Goal: Find specific page/section: Find specific page/section

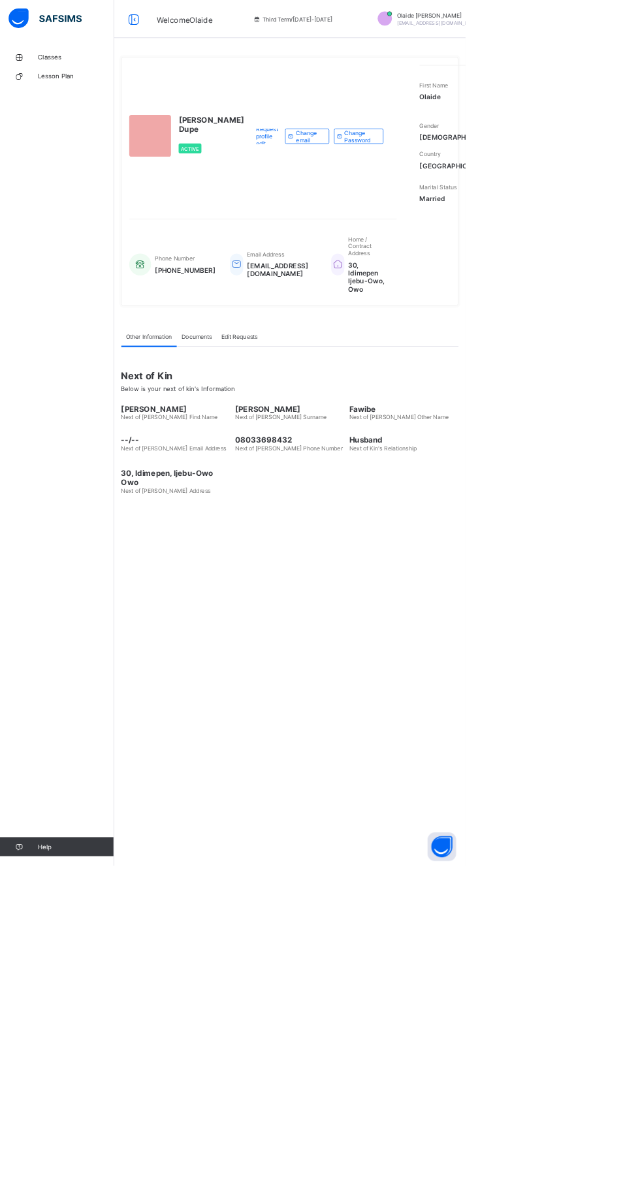
click at [84, 104] on span "Lesson Plan" at bounding box center [104, 104] width 104 height 10
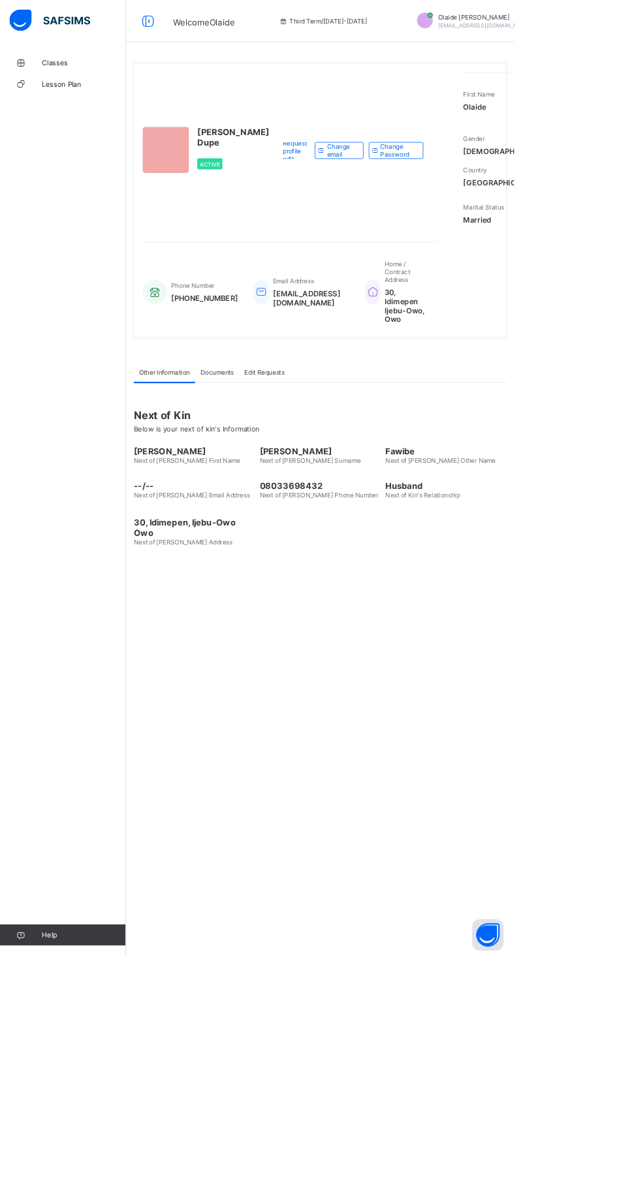
click at [77, 80] on span "Classes" at bounding box center [104, 78] width 104 height 10
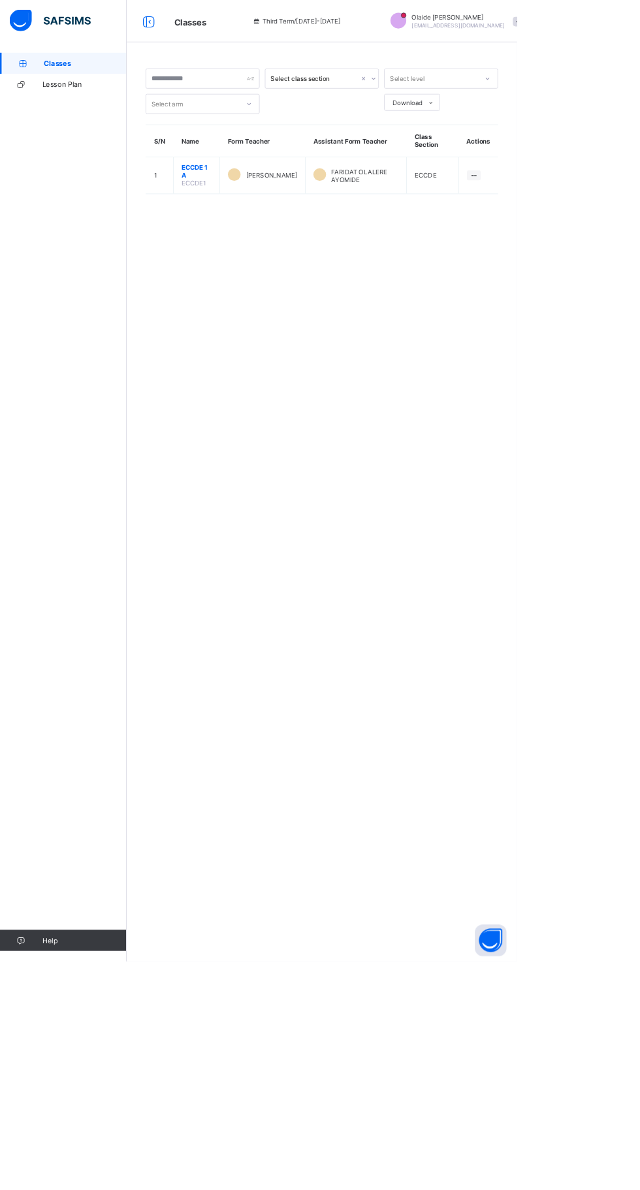
click at [243, 211] on span "ECCDE 1 A" at bounding box center [242, 212] width 37 height 20
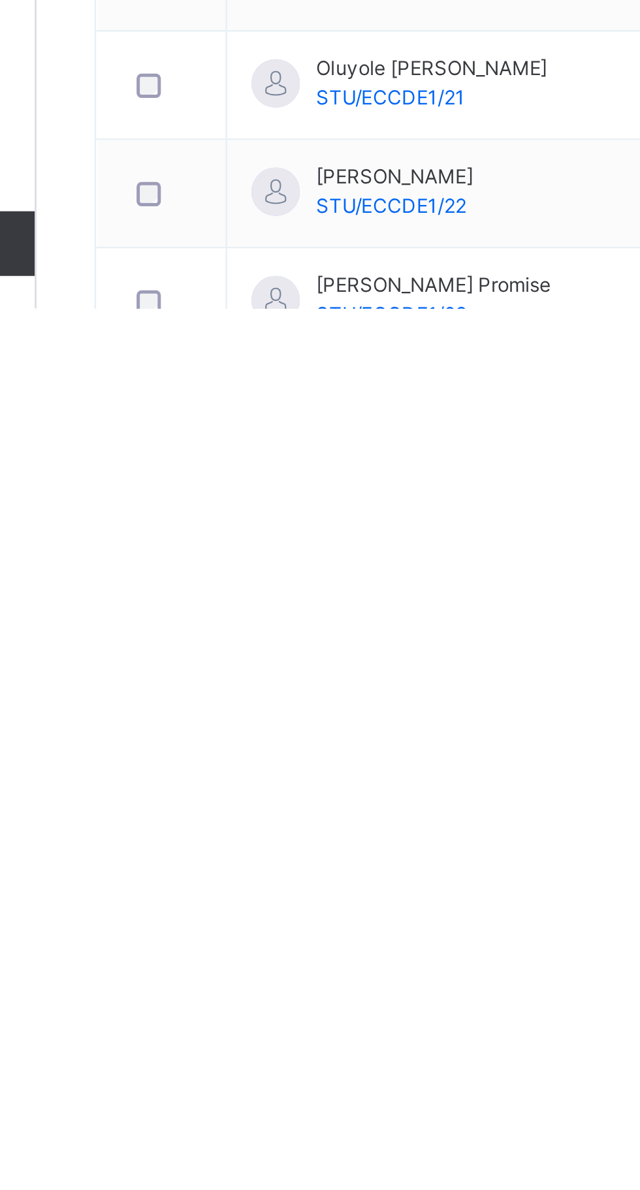
scroll to position [262, 0]
